Goal: Book appointment/travel/reservation

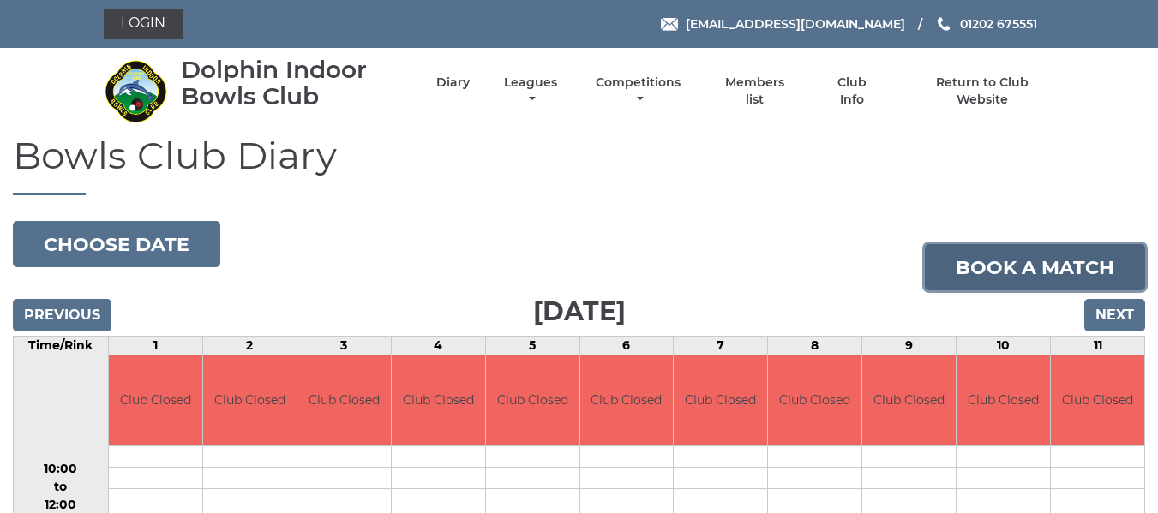
click at [1028, 279] on link "Book a match" at bounding box center [1035, 267] width 220 height 46
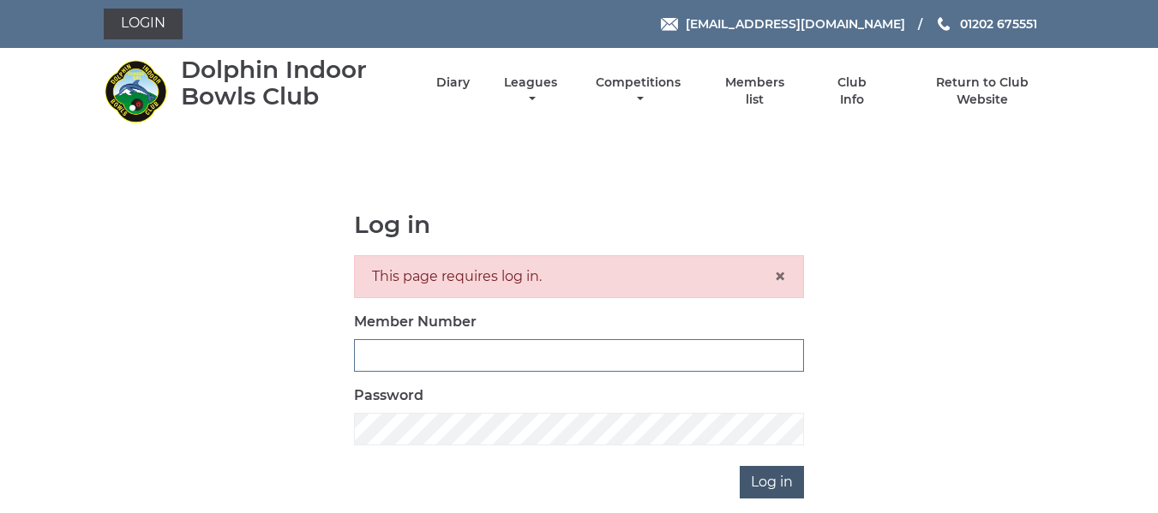
type input "2644"
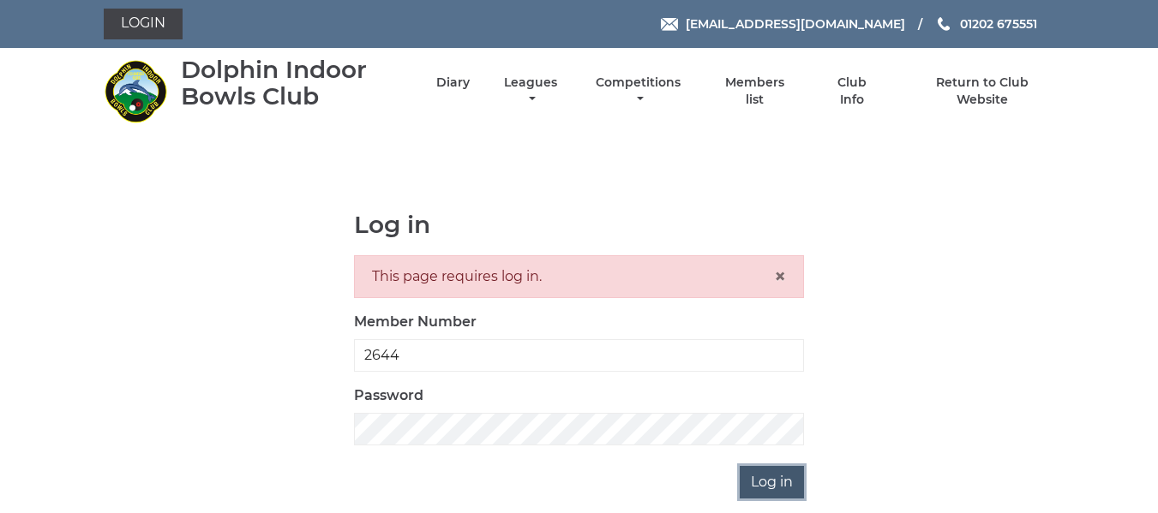
click at [765, 488] on input "Log in" at bounding box center [772, 482] width 64 height 33
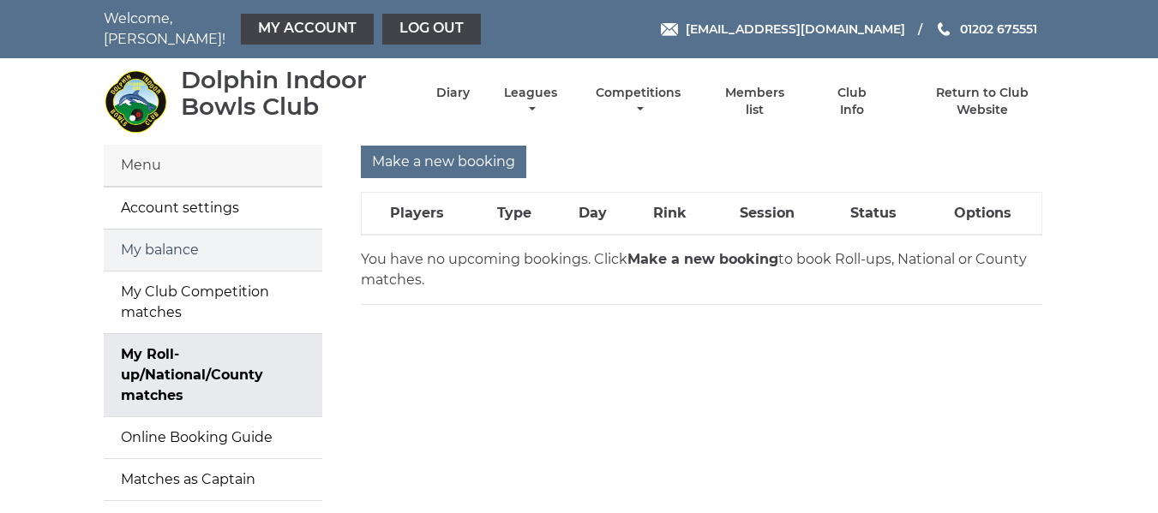
click at [136, 245] on link "My balance" at bounding box center [213, 250] width 219 height 41
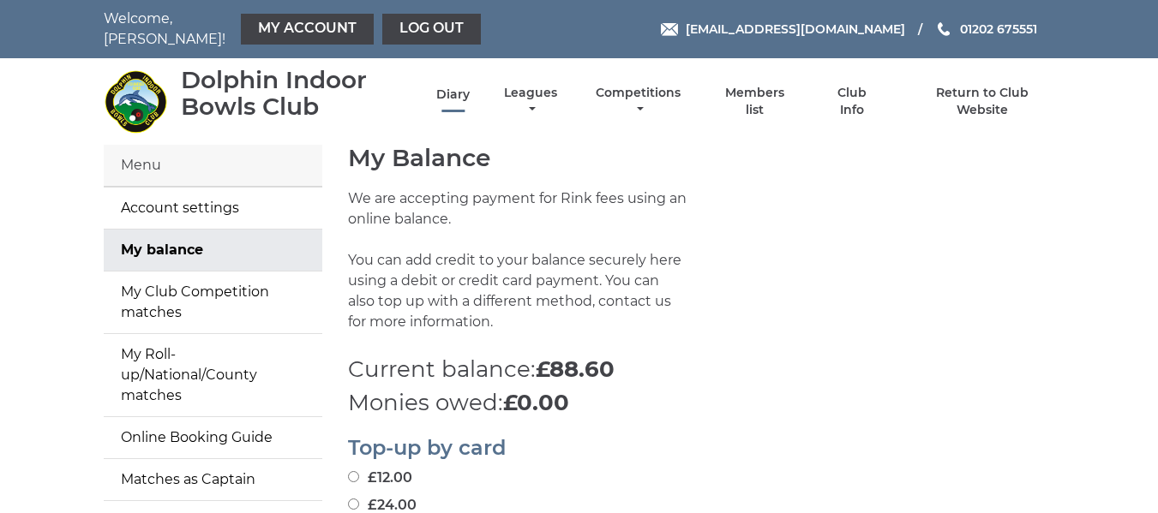
click at [465, 87] on link "Diary" at bounding box center [452, 95] width 33 height 16
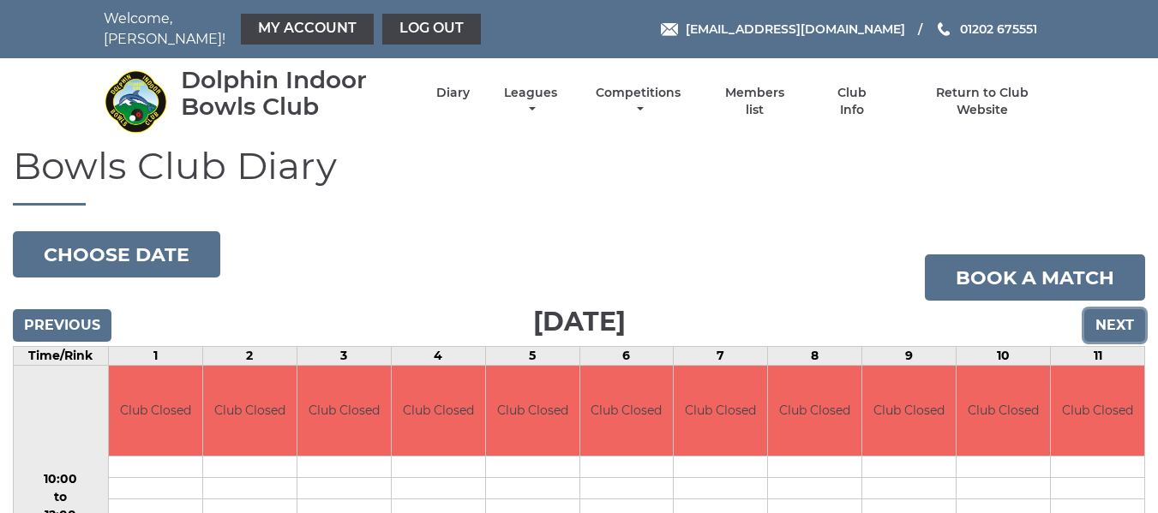
click at [1111, 309] on input "Next" at bounding box center [1114, 325] width 61 height 33
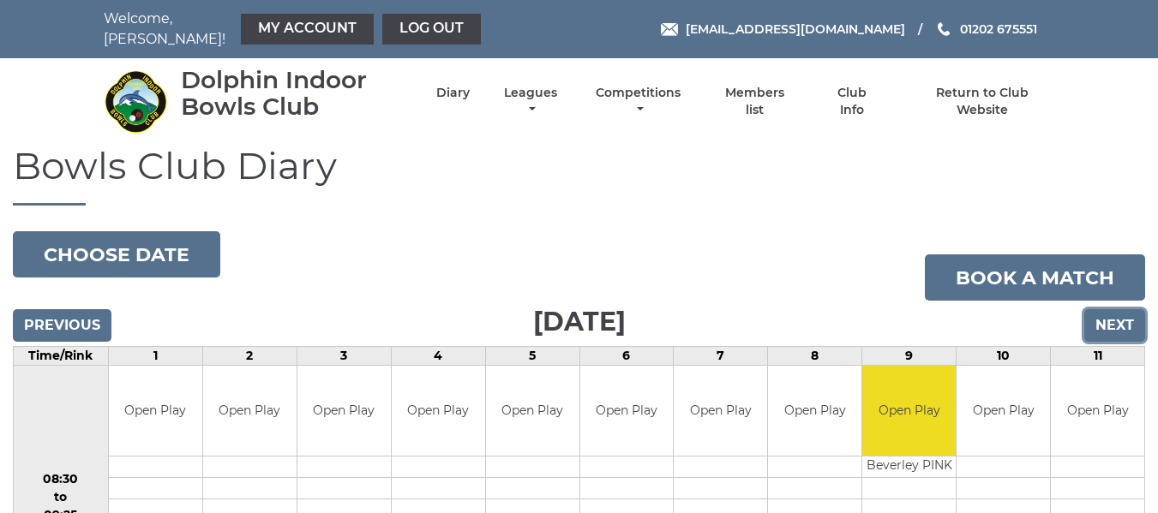
click at [1129, 320] on input "Next" at bounding box center [1114, 325] width 61 height 33
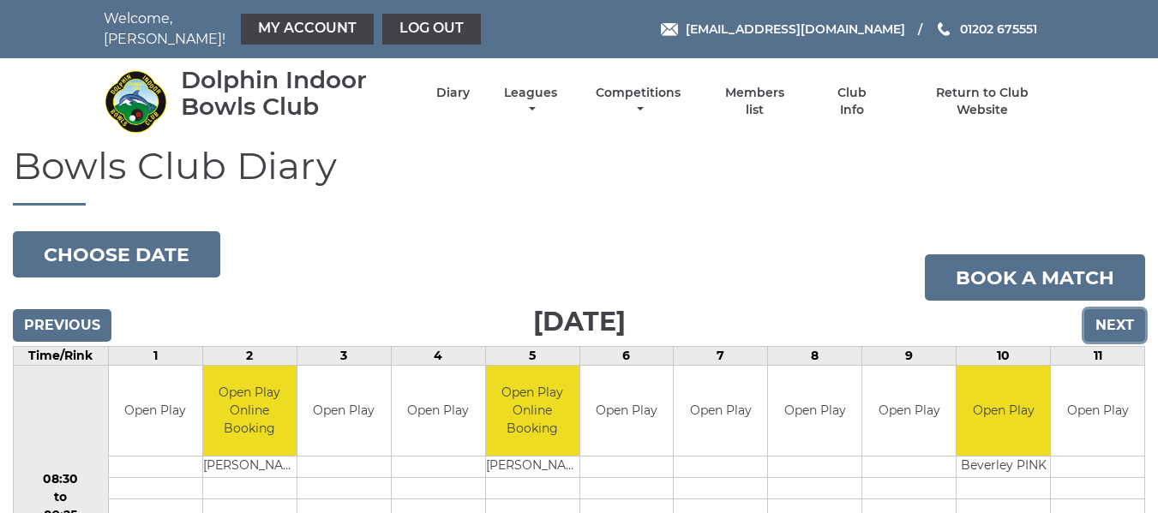
click at [1122, 310] on input "Next" at bounding box center [1114, 325] width 61 height 33
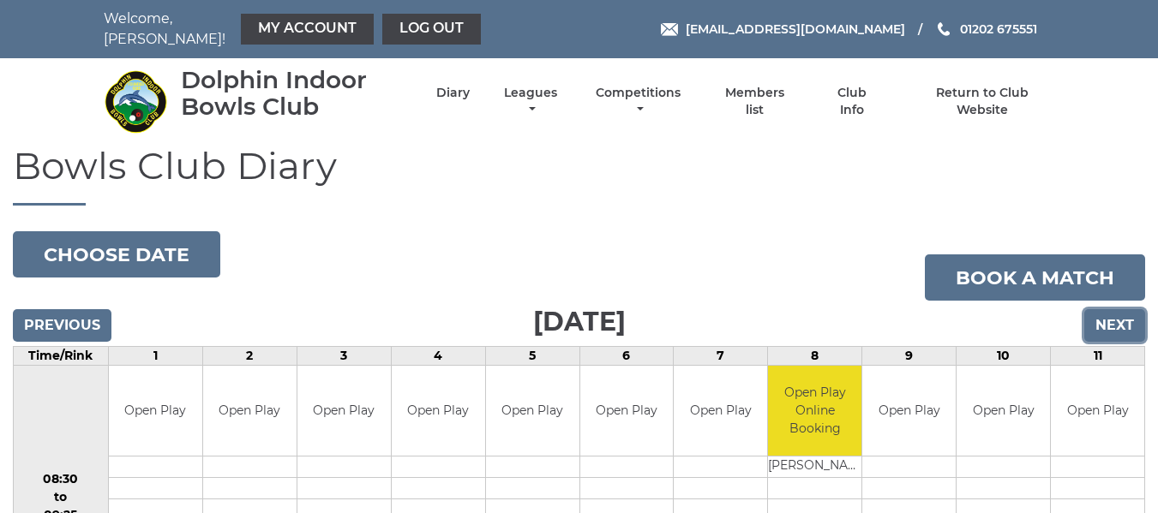
click at [1108, 315] on input "Next" at bounding box center [1114, 325] width 61 height 33
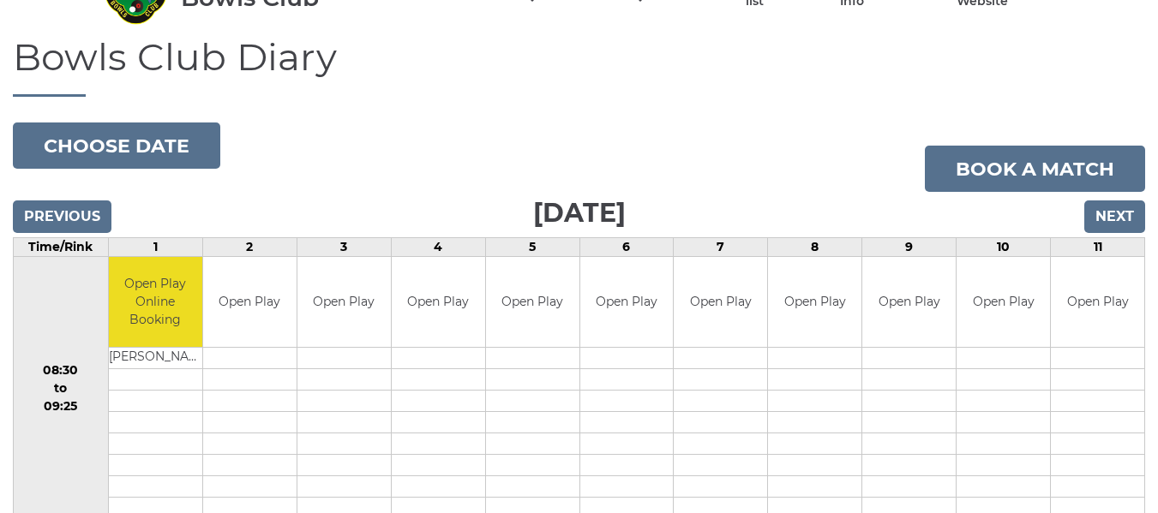
scroll to position [79, 0]
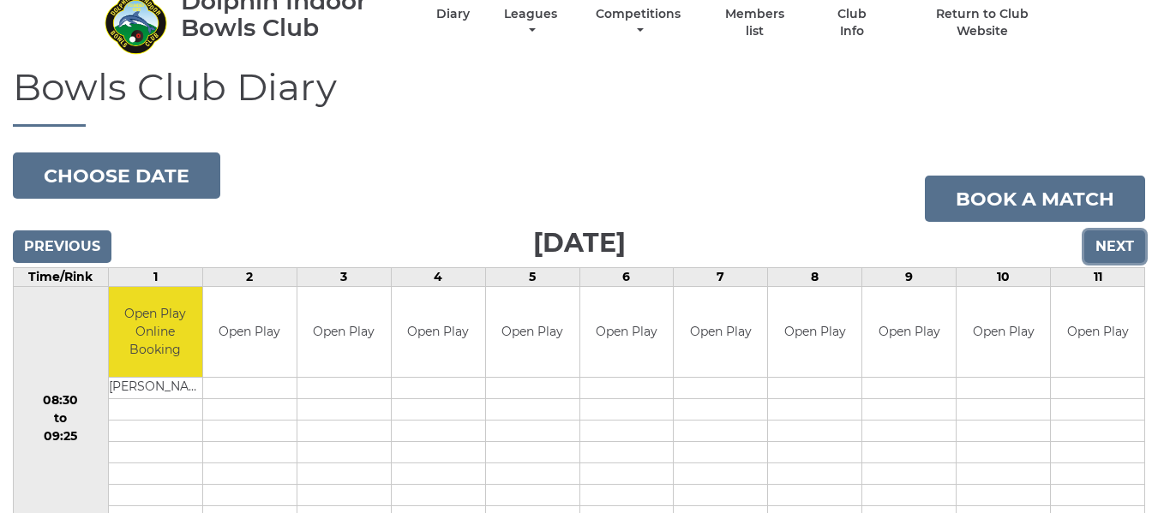
click at [1114, 231] on input "Next" at bounding box center [1114, 247] width 61 height 33
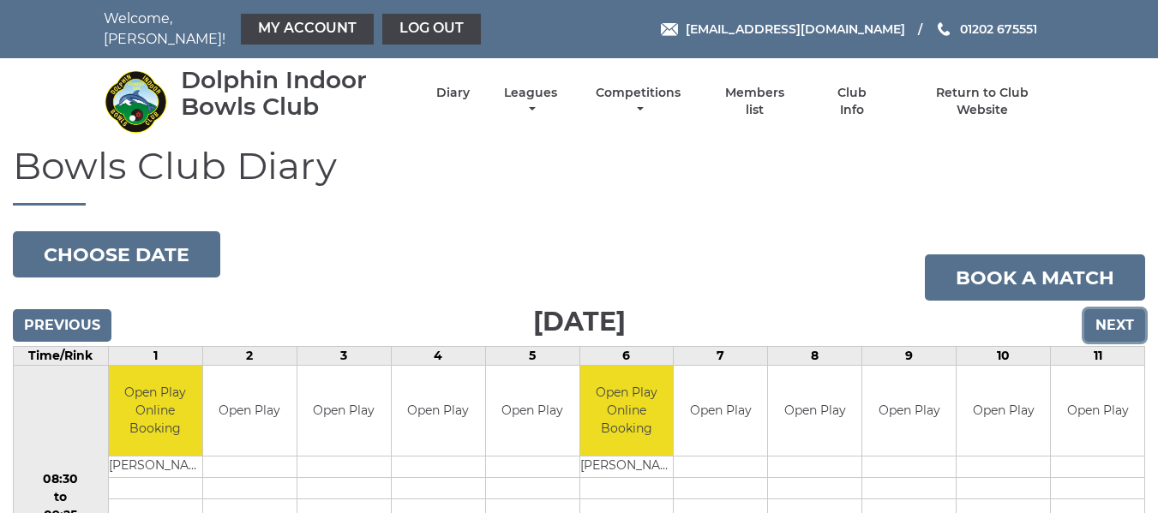
click at [1123, 319] on input "Next" at bounding box center [1114, 325] width 61 height 33
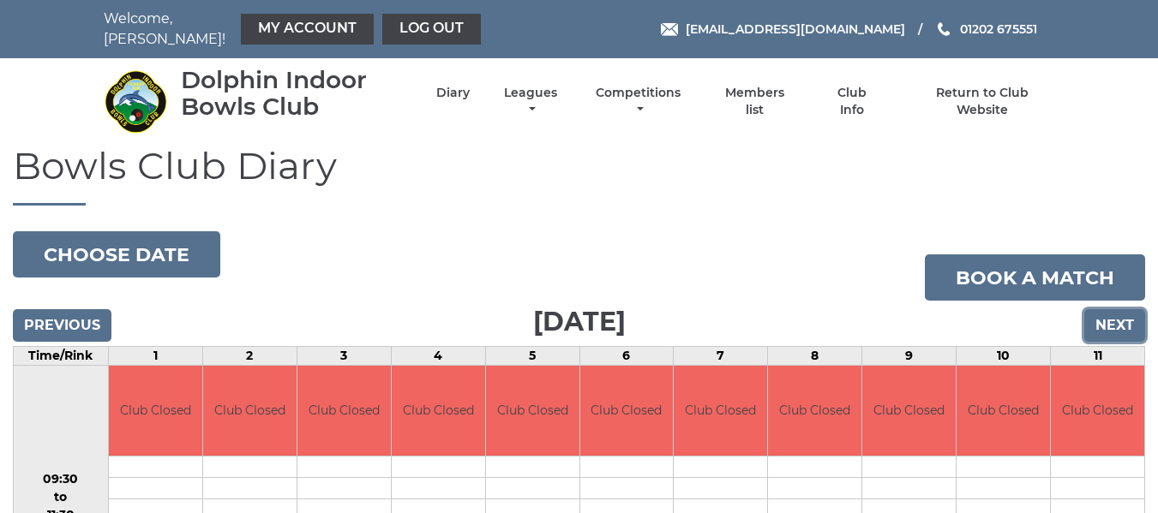
click at [1098, 314] on input "Next" at bounding box center [1114, 325] width 61 height 33
click at [1107, 314] on input "Next" at bounding box center [1114, 325] width 61 height 33
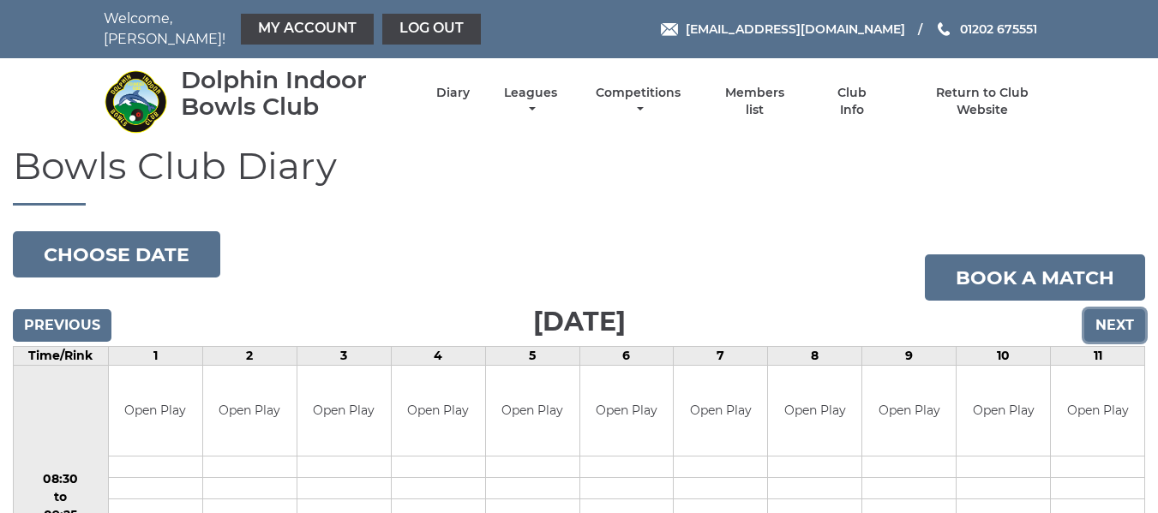
click at [1135, 309] on input "Next" at bounding box center [1114, 325] width 61 height 33
click at [1106, 319] on input "Next" at bounding box center [1114, 325] width 61 height 33
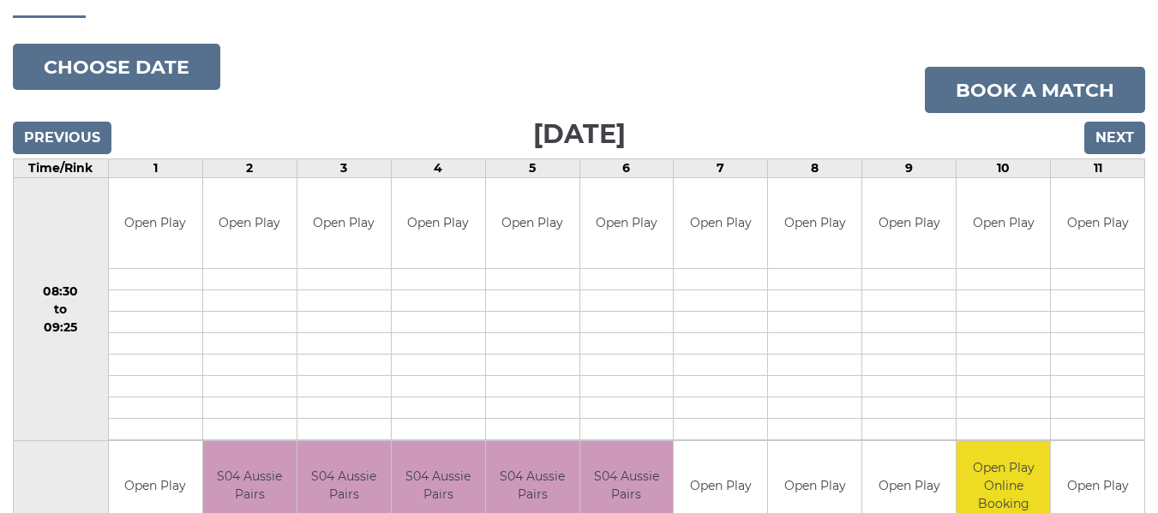
scroll to position [79, 0]
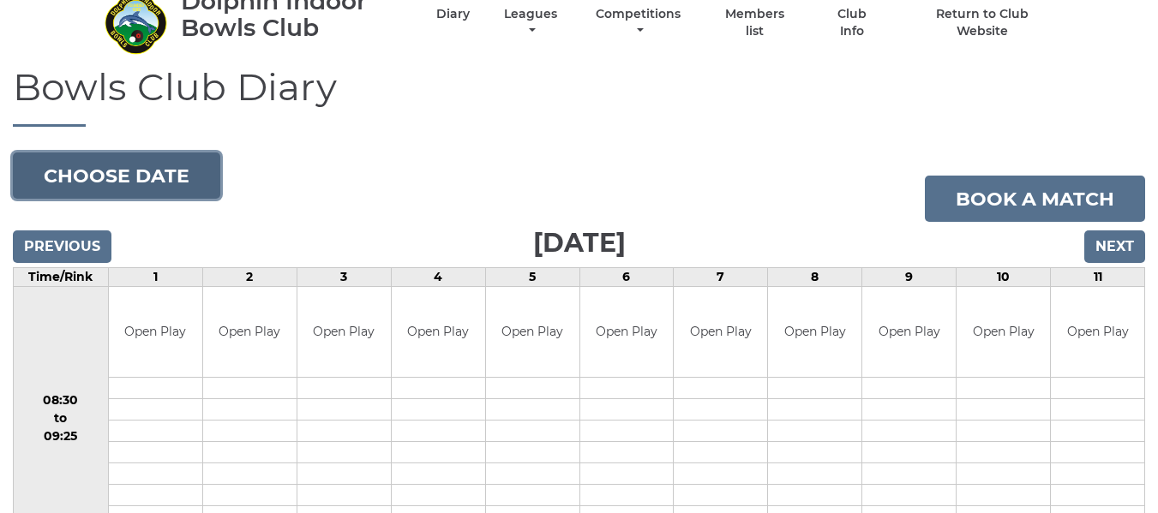
click at [122, 168] on button "Choose date" at bounding box center [116, 176] width 207 height 46
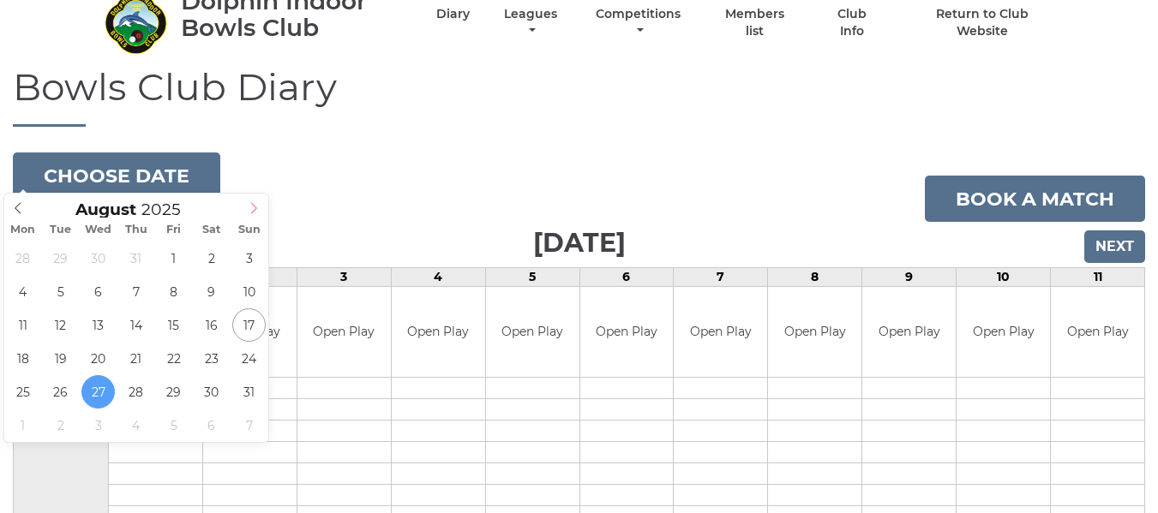
click at [253, 211] on icon at bounding box center [254, 208] width 12 height 12
type input "2025-09-12"
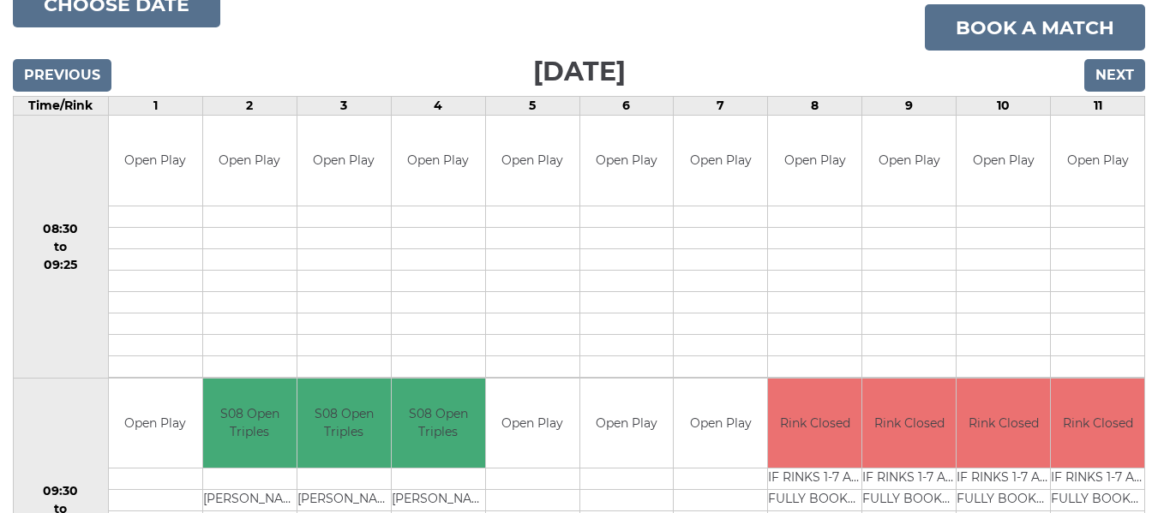
scroll to position [165, 0]
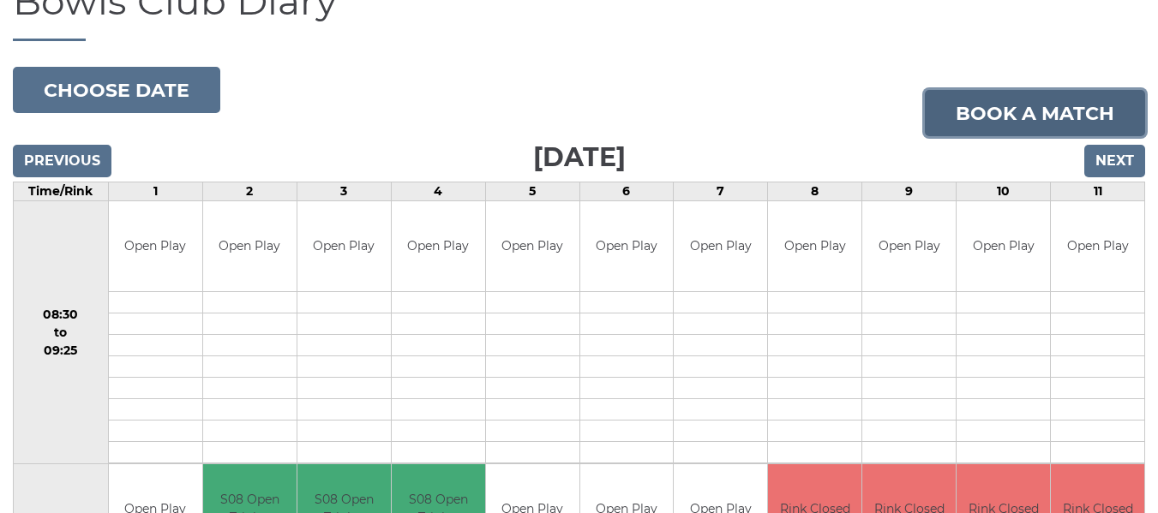
click at [994, 104] on link "Book a match" at bounding box center [1035, 113] width 220 height 46
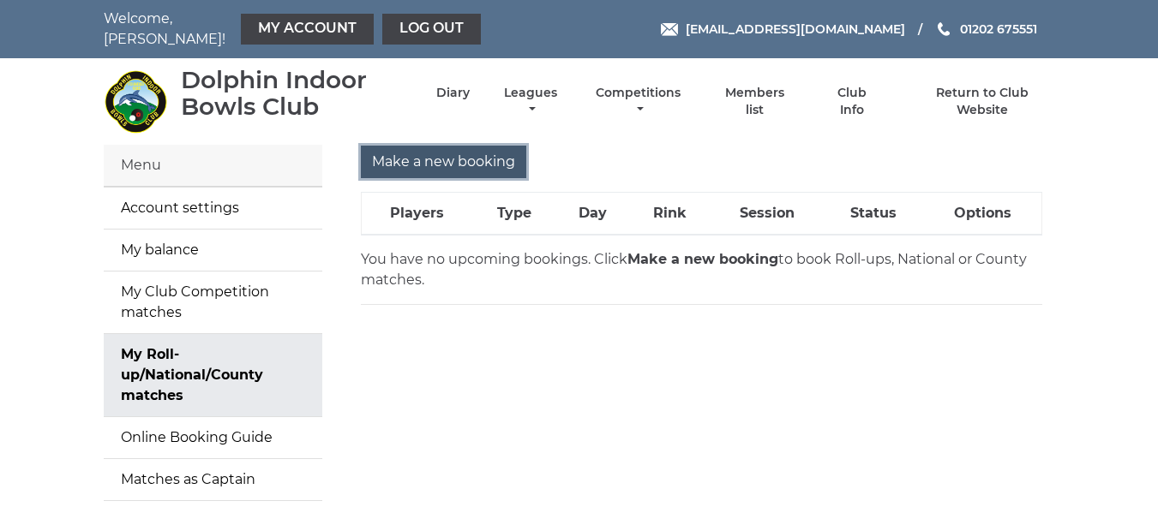
click at [435, 153] on input "Make a new booking" at bounding box center [443, 162] width 165 height 33
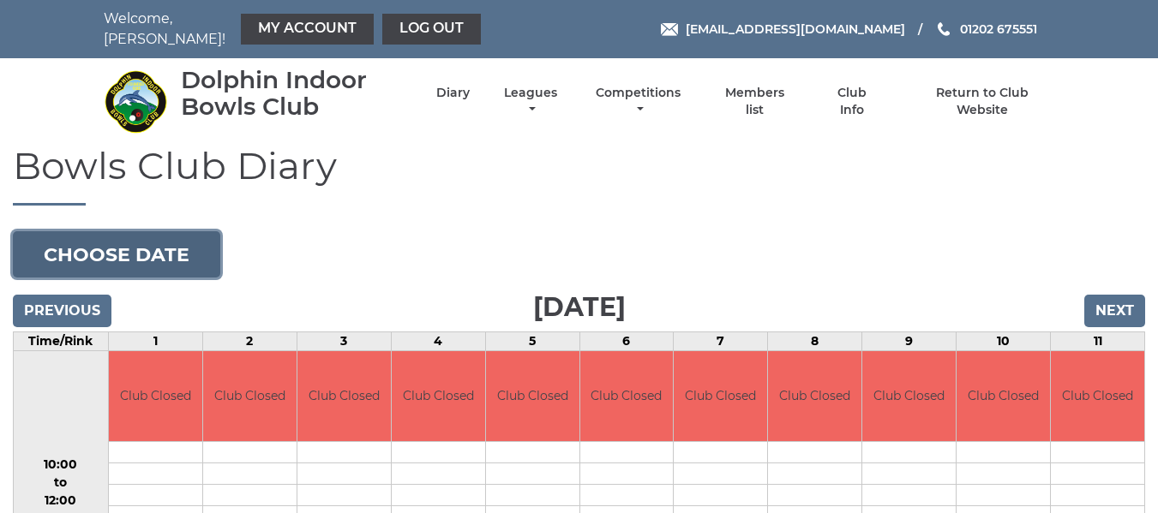
click at [159, 247] on button "Choose date" at bounding box center [116, 254] width 207 height 46
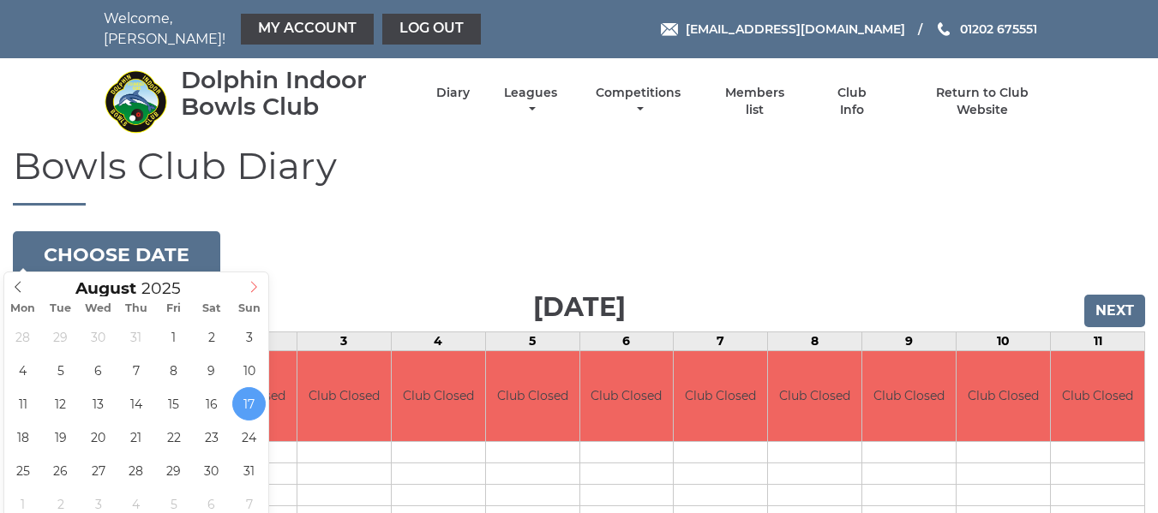
click at [250, 281] on icon at bounding box center [254, 287] width 12 height 12
type input "[DATE]"
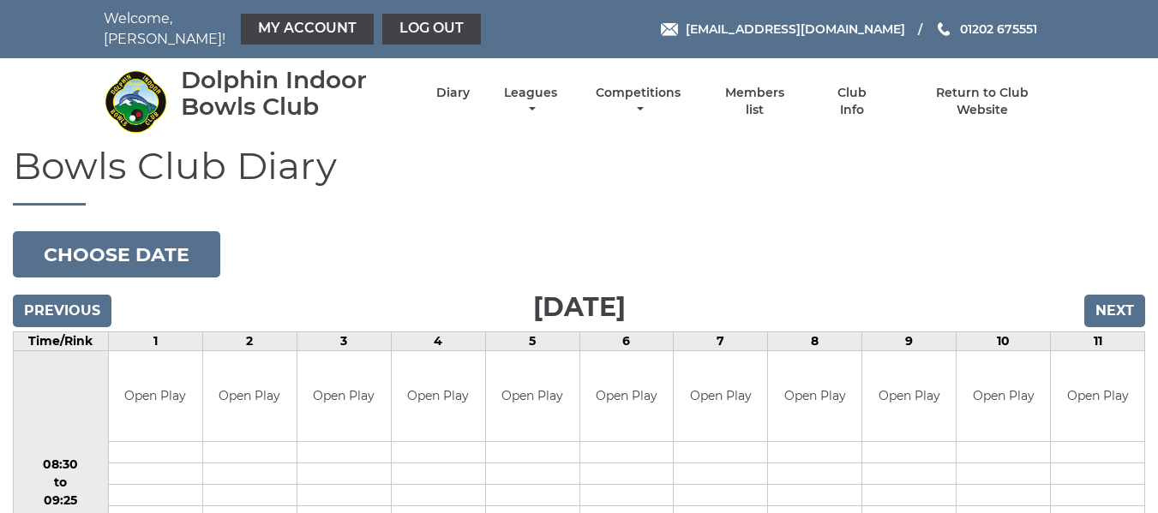
scroll to position [171, 0]
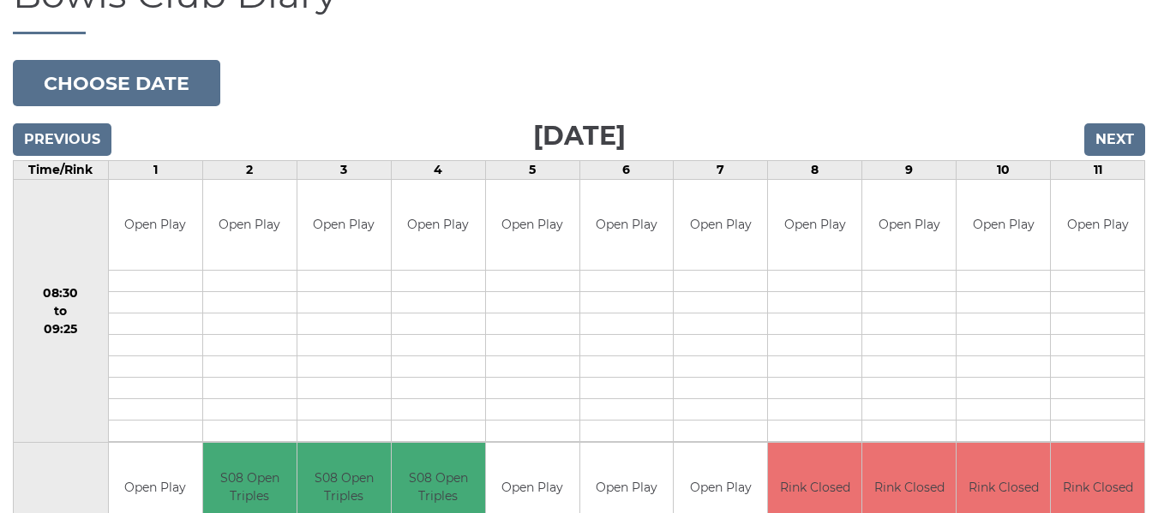
click at [411, 336] on td at bounding box center [438, 344] width 93 height 21
